Goal: Task Accomplishment & Management: Manage account settings

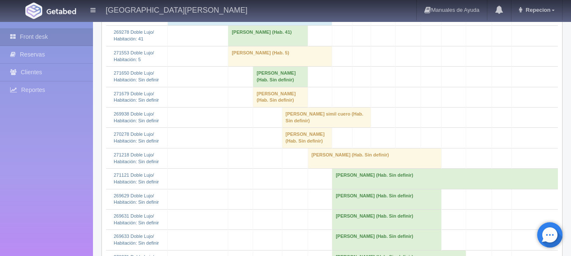
scroll to position [549, 0]
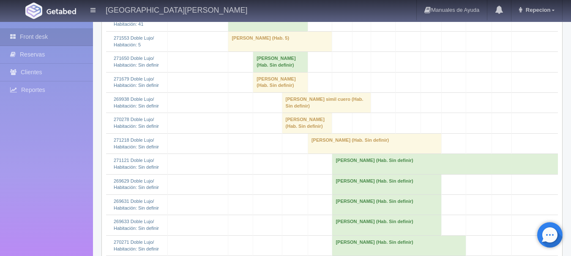
click at [253, 72] on td "[PERSON_NAME] (Hab. Sin definir)" at bounding box center [280, 62] width 55 height 20
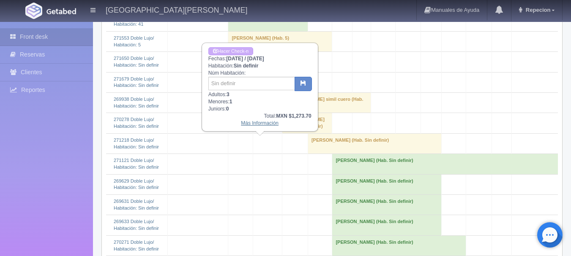
click at [269, 123] on link "Más Información" at bounding box center [260, 123] width 38 height 6
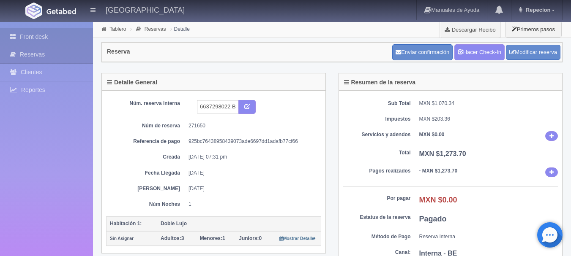
click at [62, 38] on link "Front desk" at bounding box center [46, 36] width 93 height 17
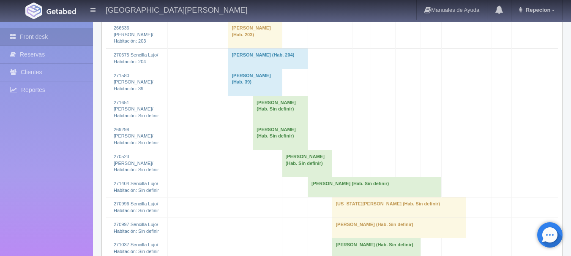
scroll to position [1394, 0]
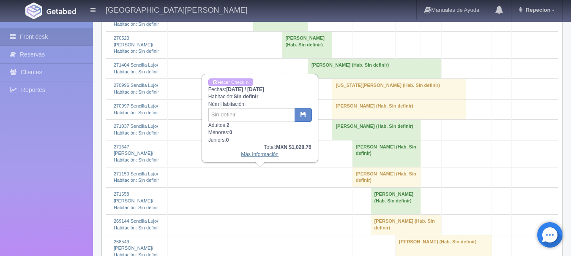
click at [266, 155] on link "Más Información" at bounding box center [260, 155] width 38 height 6
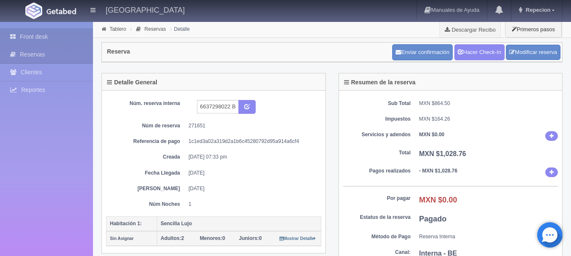
click at [45, 38] on link "Front desk" at bounding box center [46, 36] width 93 height 17
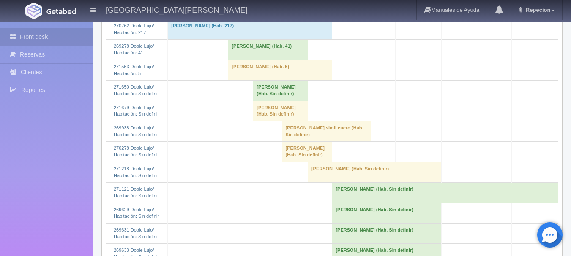
scroll to position [549, 0]
